Goal: Navigation & Orientation: Find specific page/section

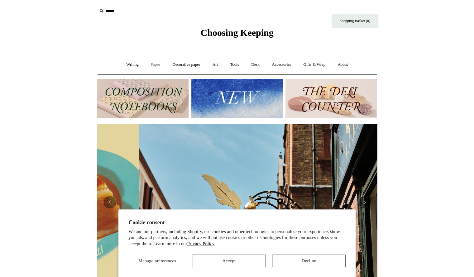
scroll to position [0, 280]
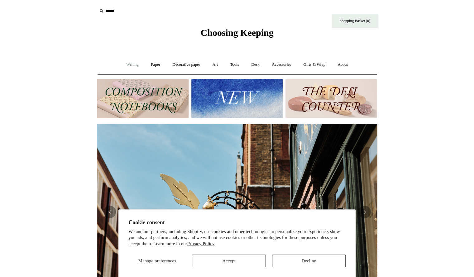
click at [133, 67] on link "Writing +" at bounding box center [133, 64] width 24 height 17
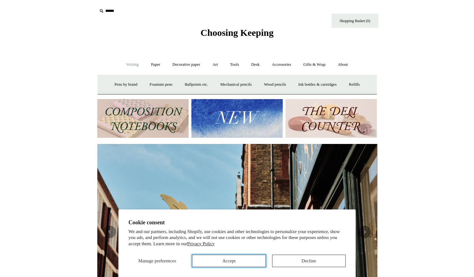
click at [214, 263] on button "Accept" at bounding box center [229, 261] width 74 height 12
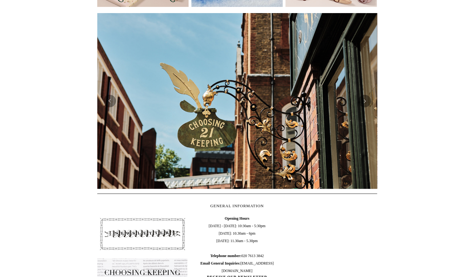
scroll to position [0, 0]
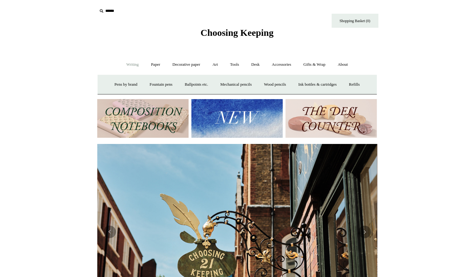
click at [145, 118] on img at bounding box center [142, 118] width 91 height 39
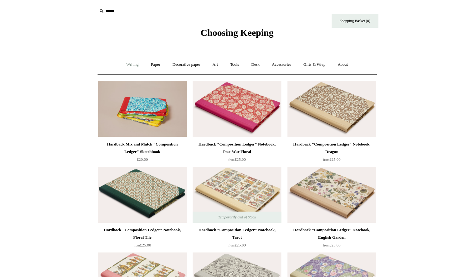
click at [127, 65] on link "Writing +" at bounding box center [133, 64] width 24 height 17
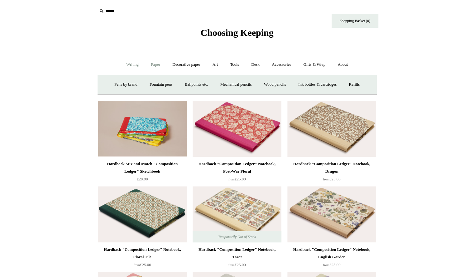
click at [153, 64] on link "Paper +" at bounding box center [155, 64] width 21 height 17
click at [148, 84] on link "Notebooks +" at bounding box center [150, 84] width 29 height 17
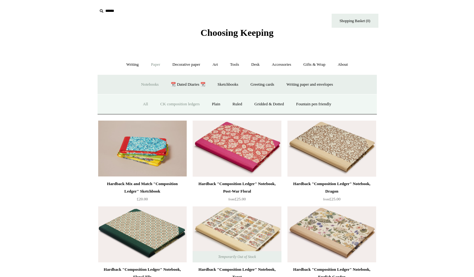
click at [140, 102] on link "All" at bounding box center [145, 104] width 17 height 17
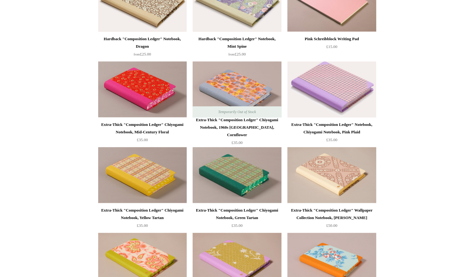
scroll to position [362, 0]
